Goal: Information Seeking & Learning: Learn about a topic

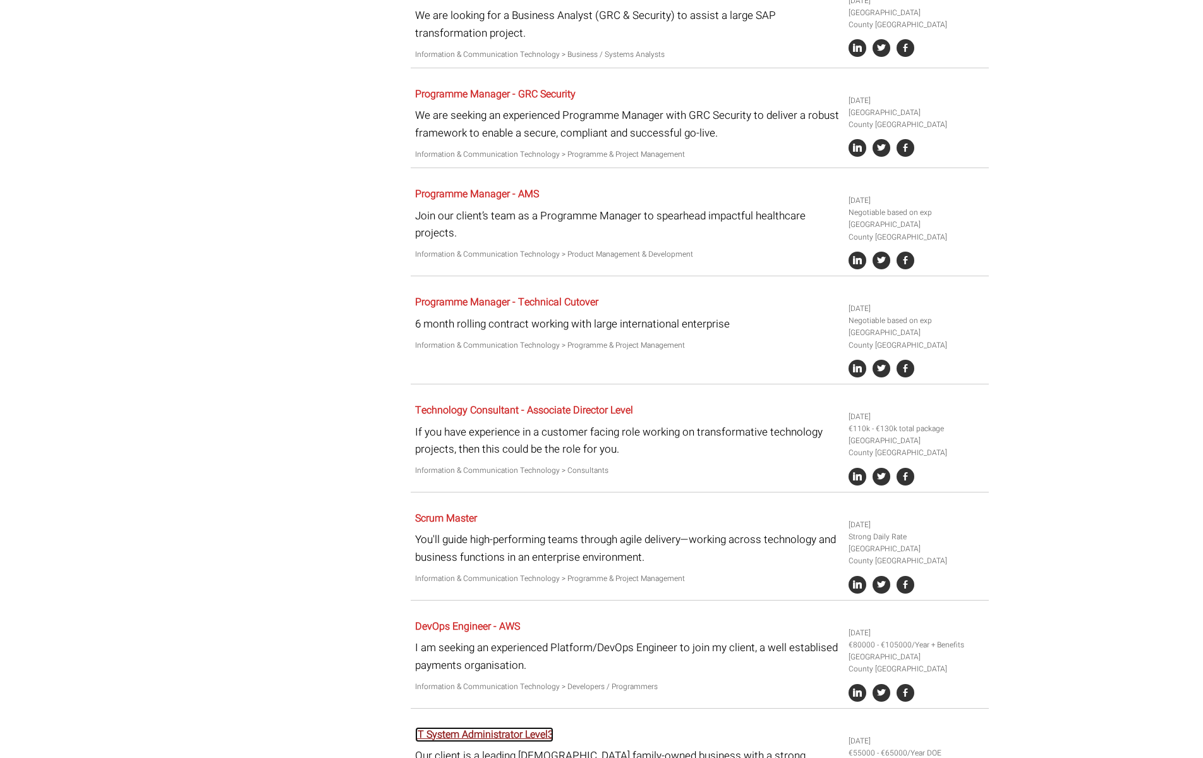
scroll to position [2266, 0]
